Goal: Task Accomplishment & Management: Manage account settings

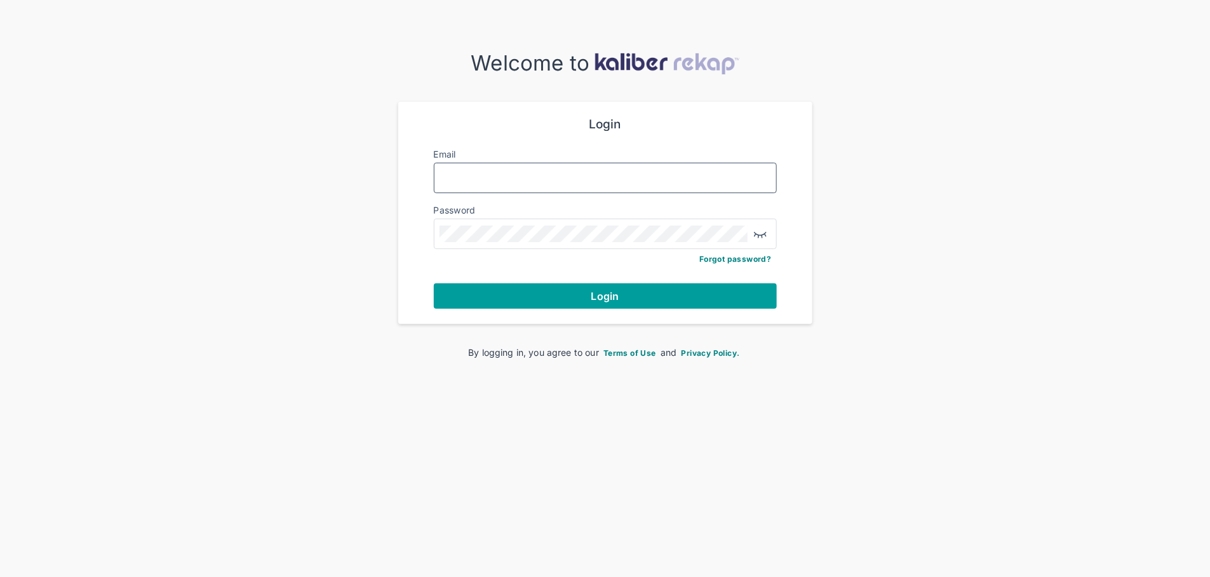
type input "**********"
click at [592, 301] on button "Login" at bounding box center [605, 295] width 343 height 25
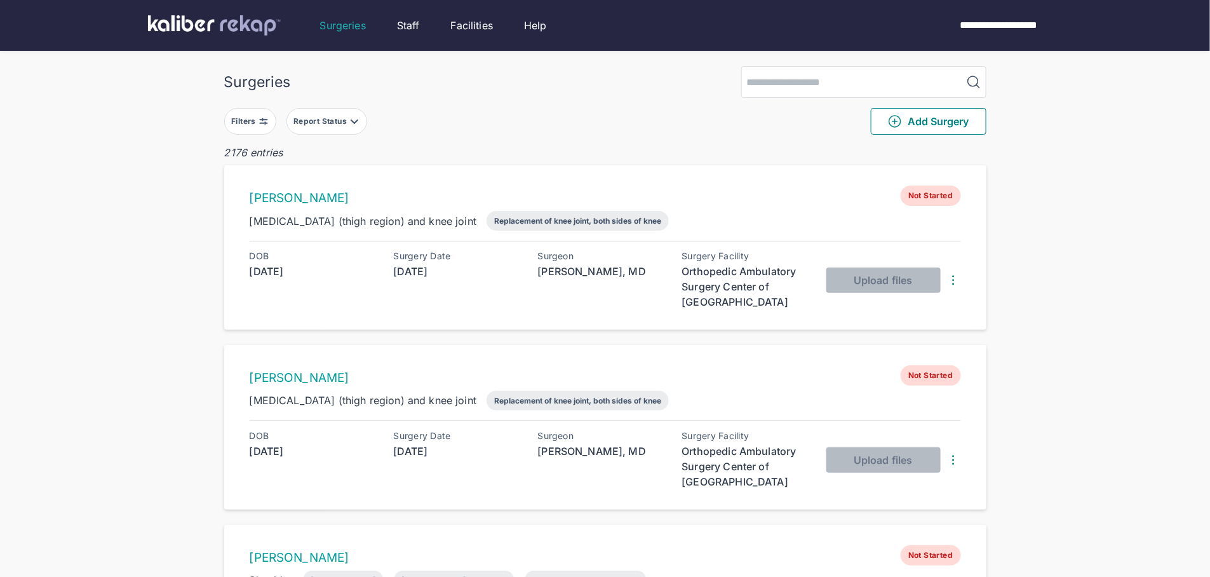
drag, startPoint x: 232, startPoint y: 130, endPoint x: 241, endPoint y: 130, distance: 9.5
click at [233, 131] on button "Filters" at bounding box center [250, 121] width 52 height 27
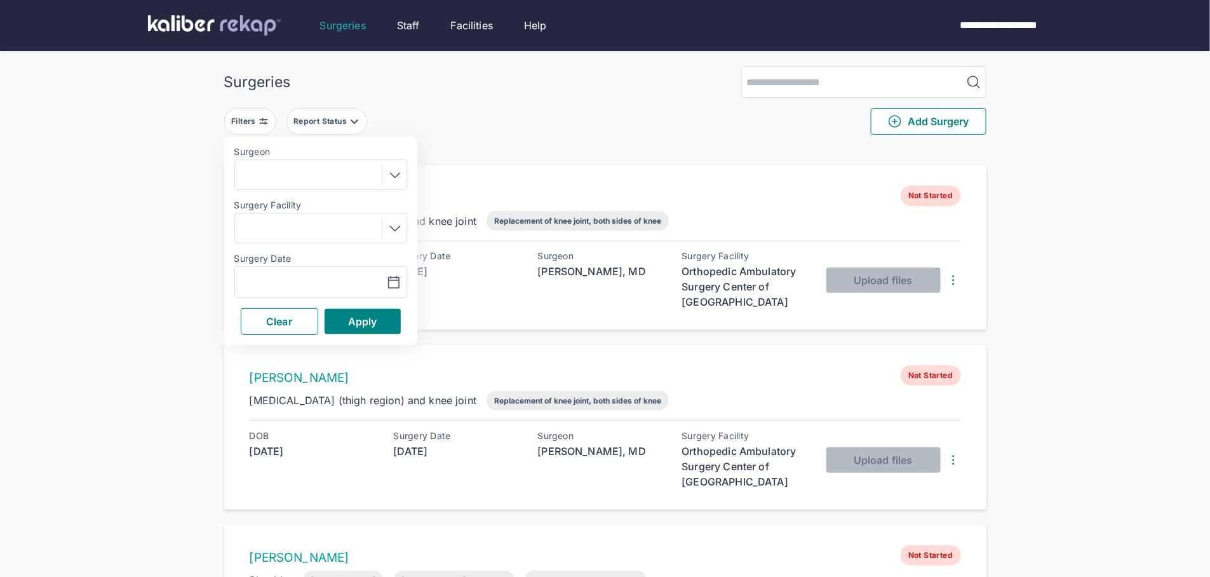
click at [299, 270] on div "Navigate forward to interact with the calendar and select a date. Press the que…" at bounding box center [320, 282] width 173 height 32
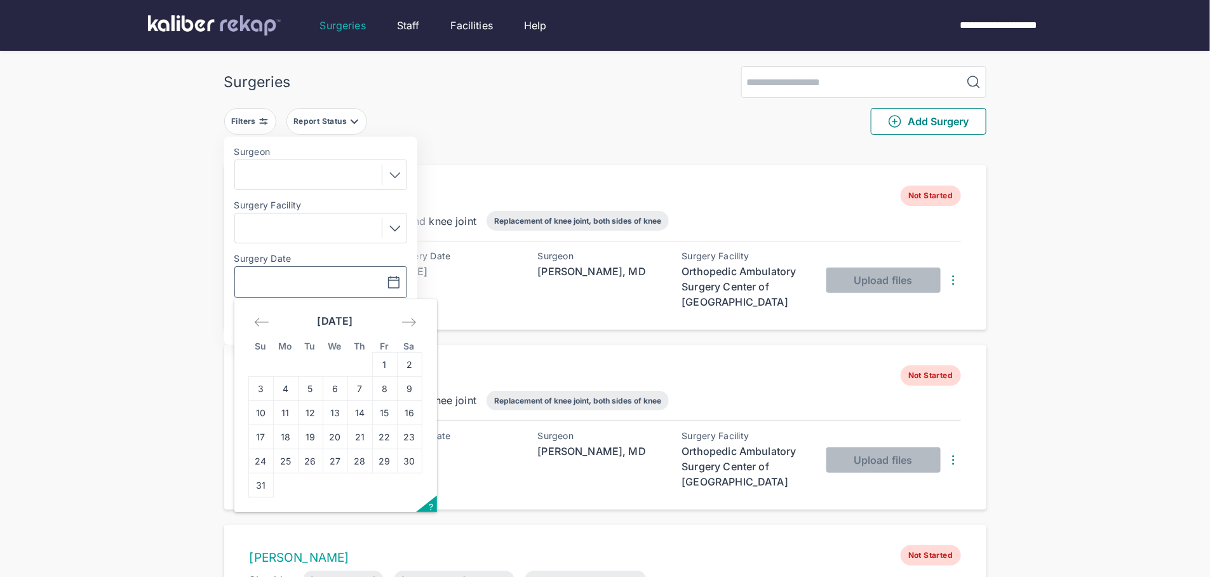
click at [308, 283] on input "text" at bounding box center [277, 281] width 74 height 15
click at [300, 411] on td "12" at bounding box center [310, 413] width 25 height 24
type input "**********"
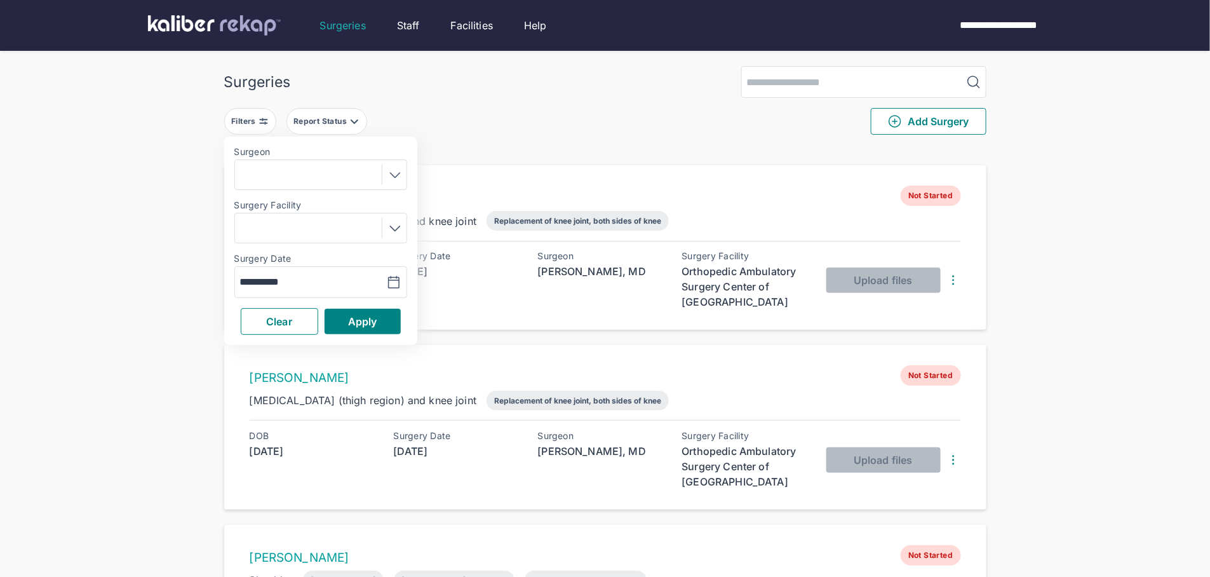
click at [363, 302] on div "**********" at bounding box center [320, 241] width 193 height 208
click at [361, 321] on span "Apply" at bounding box center [362, 321] width 29 height 13
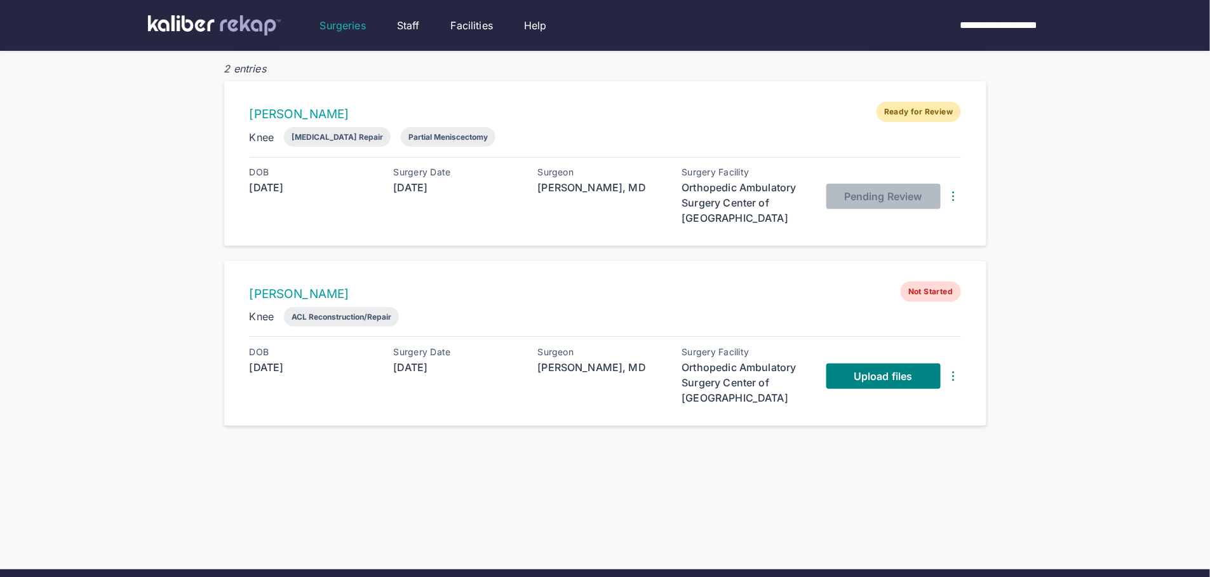
scroll to position [168, 0]
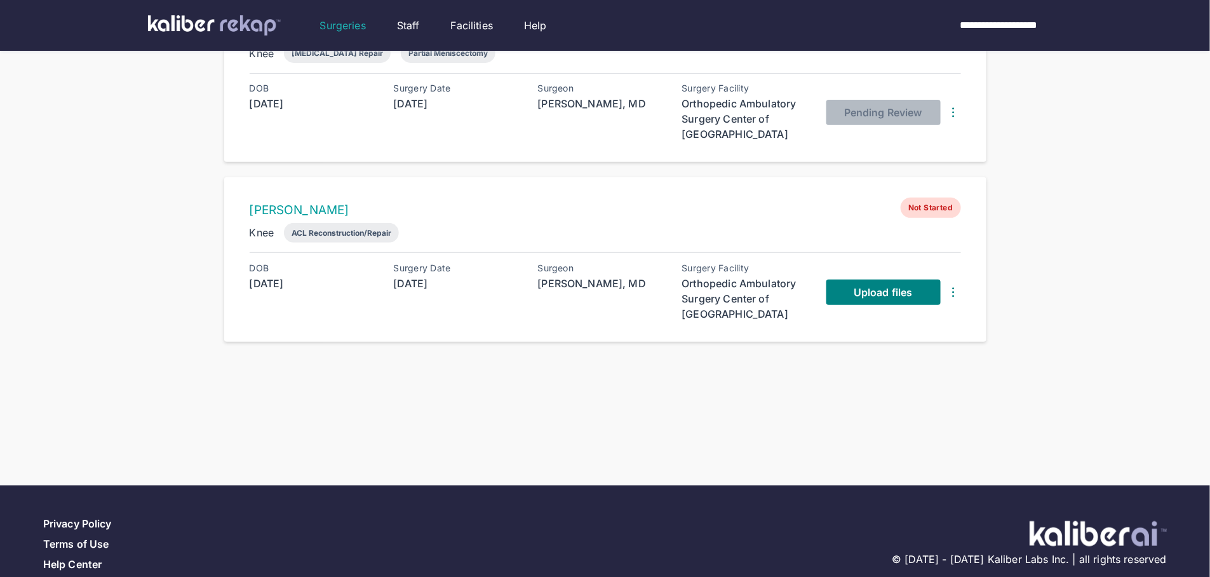
click at [1124, 175] on div "Surgeries Filters ( 1 ) Report Status Add Surgery 2 entries [PERSON_NAME] Ready…" at bounding box center [605, 145] width 1210 height 627
click at [291, 427] on div "Surgeries Filters ( 1 ) Report Status Add Surgery 2 entries [PERSON_NAME] Ready…" at bounding box center [605, 145] width 1210 height 627
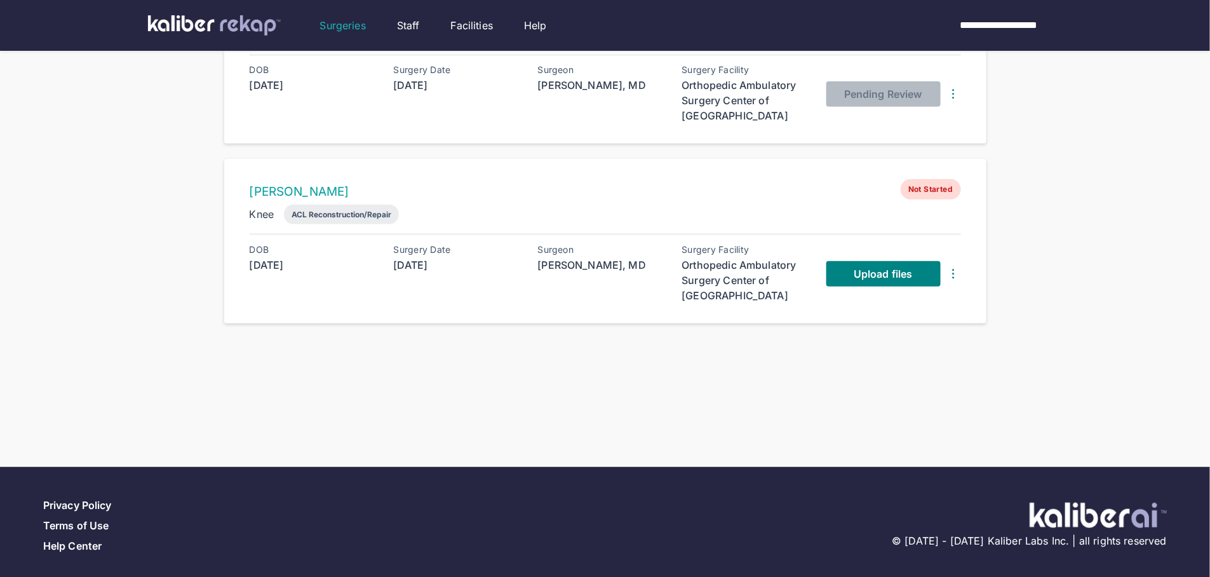
scroll to position [193, 0]
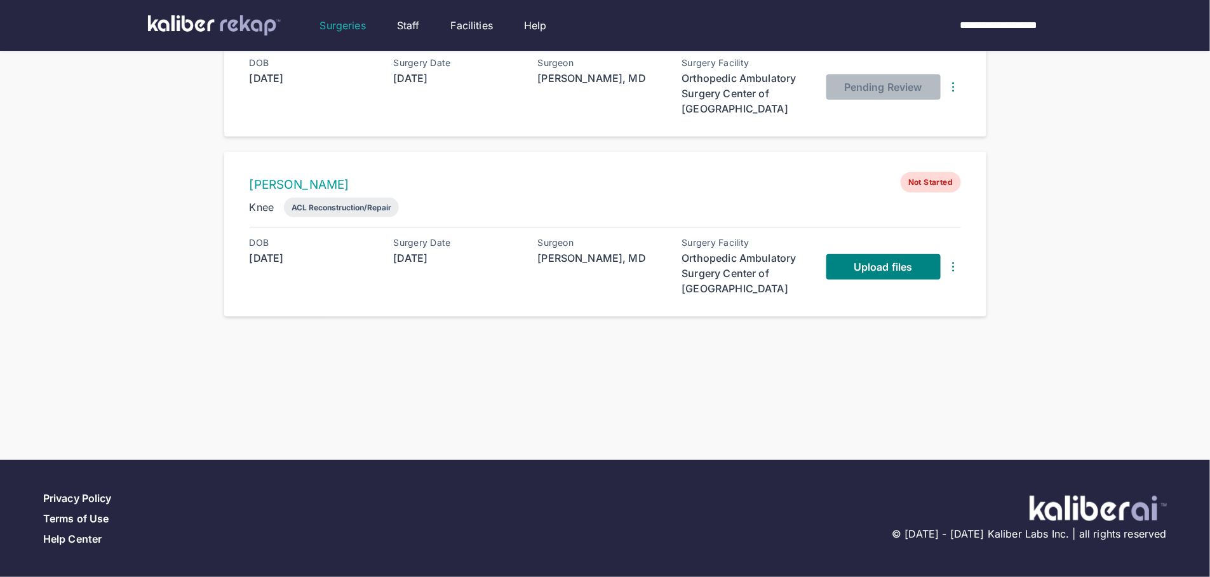
click at [32, 190] on div "Surgeries Filters ( 1 ) Report Status Add Surgery 2 entries [PERSON_NAME] Ready…" at bounding box center [605, 120] width 1210 height 627
click at [869, 262] on span "Upload files" at bounding box center [882, 266] width 58 height 13
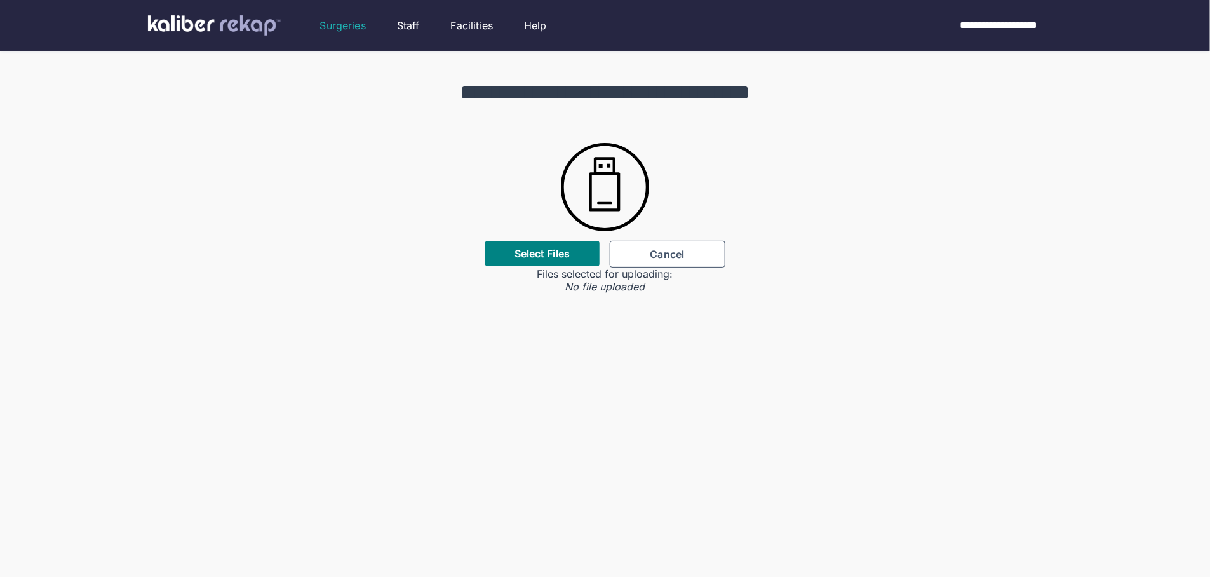
click at [536, 235] on div "**********" at bounding box center [605, 172] width 1210 height 242
click at [537, 241] on div "Select Files" at bounding box center [542, 253] width 114 height 25
click at [546, 250] on label "Select Files" at bounding box center [541, 253] width 55 height 13
click at [0, 0] on input "Select Files" at bounding box center [0, 0] width 0 height 0
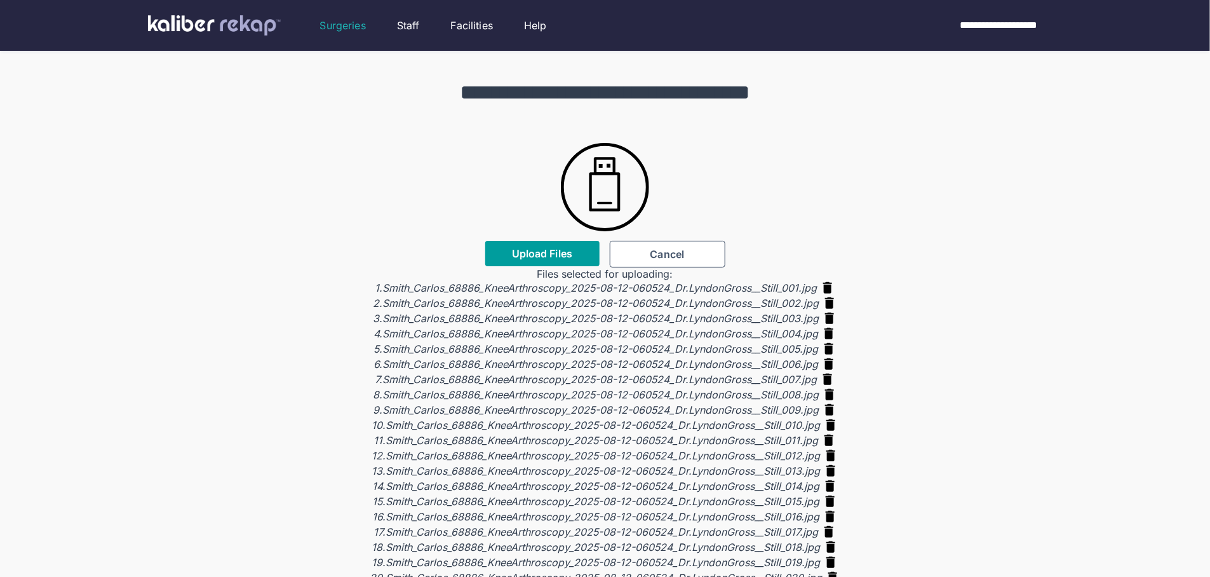
click at [516, 246] on button "Upload Files" at bounding box center [542, 253] width 114 height 25
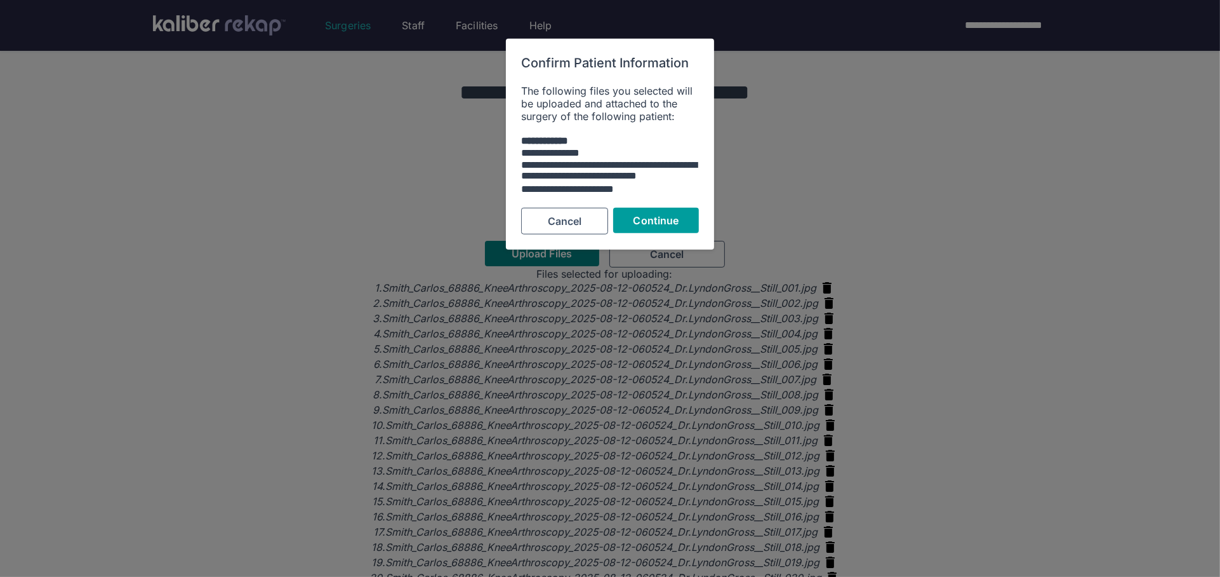
click at [650, 210] on button "Continue" at bounding box center [656, 220] width 86 height 25
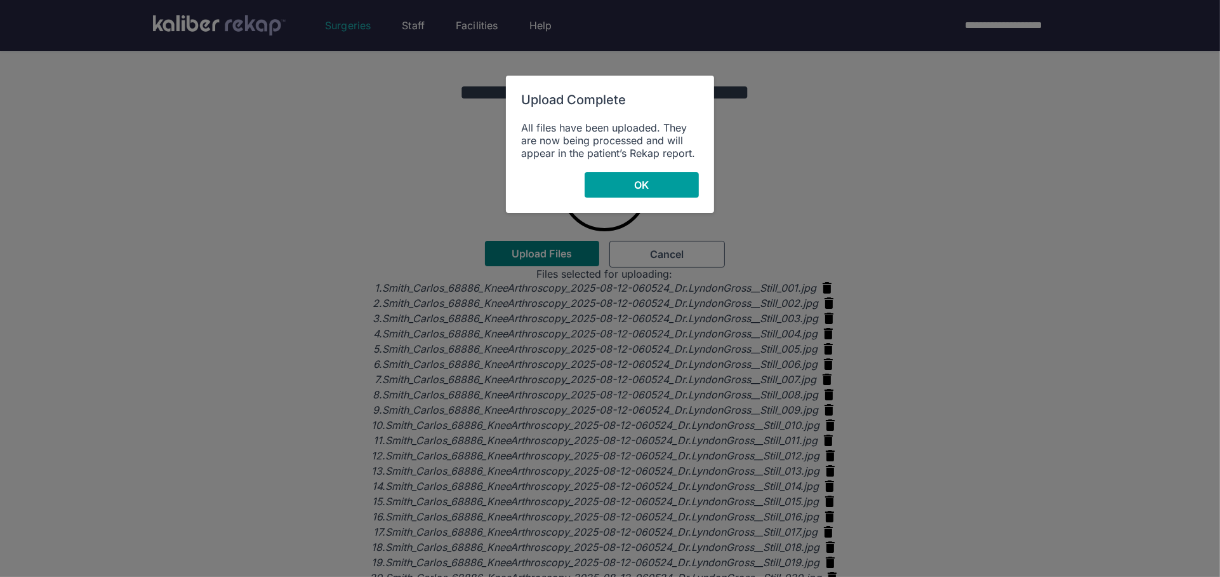
click at [621, 181] on button "OK" at bounding box center [642, 184] width 114 height 25
